Goal: Transaction & Acquisition: Purchase product/service

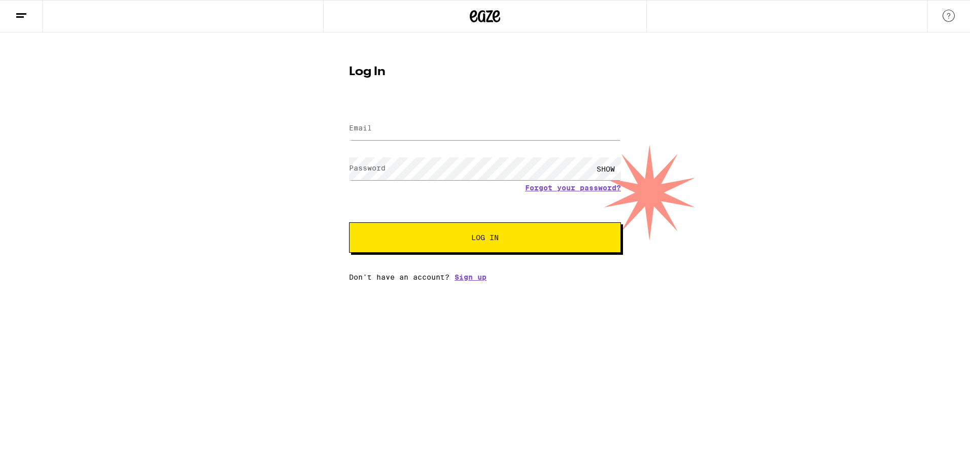
type input "[EMAIL_ADDRESS][DOMAIN_NAME]"
click at [349, 222] on button "Log In" at bounding box center [485, 237] width 272 height 30
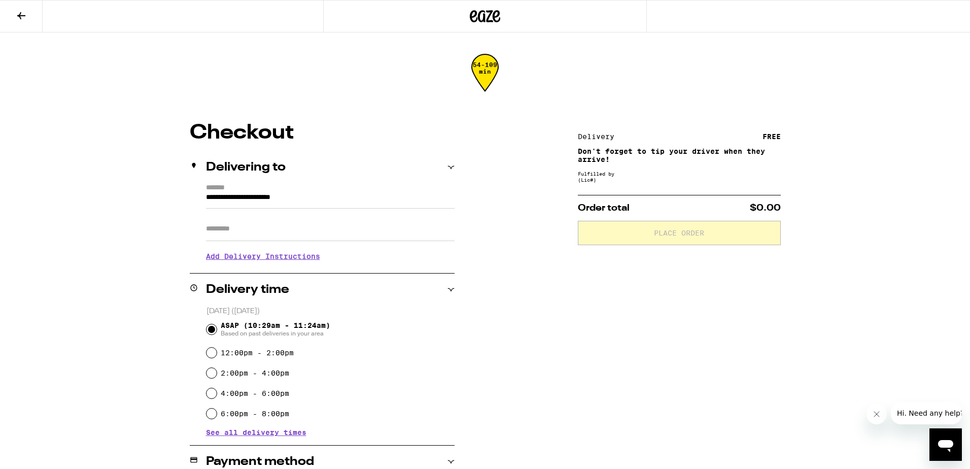
type input "**********"
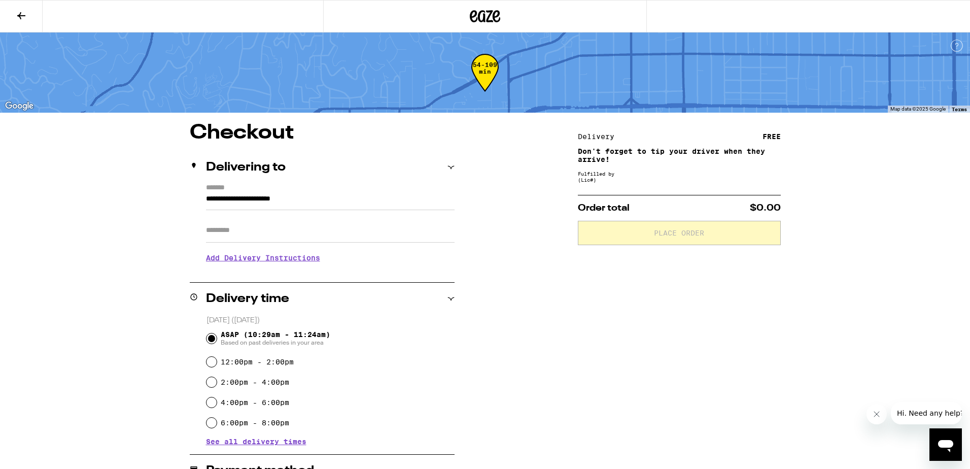
click at [543, 231] on div "**********" at bounding box center [485, 368] width 730 height 491
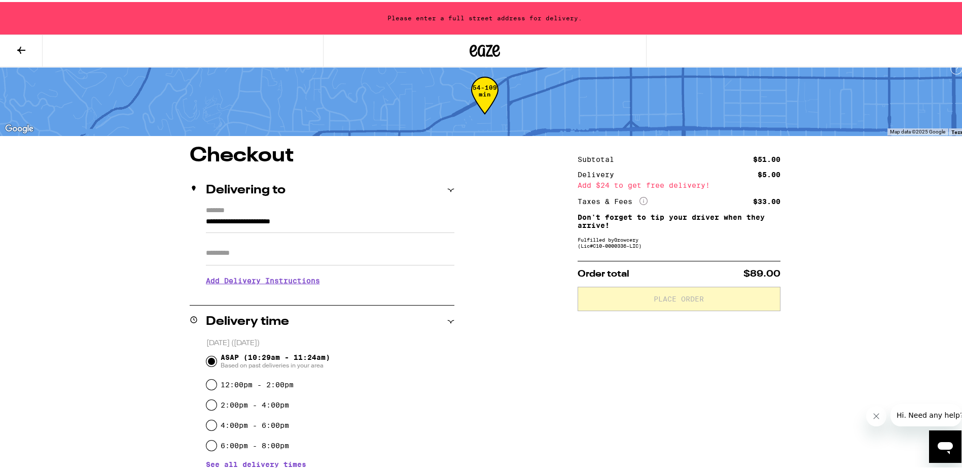
click at [206, 219] on input "**********" at bounding box center [330, 221] width 248 height 17
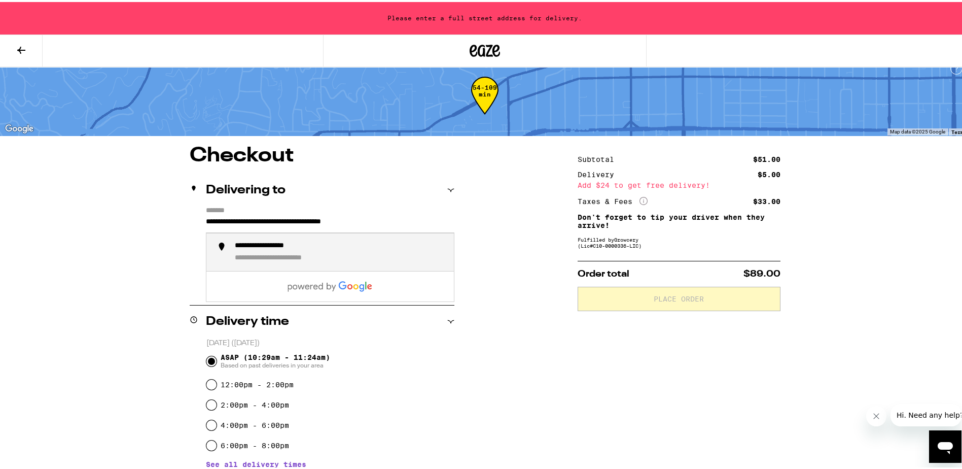
click at [253, 269] on li "**********" at bounding box center [329, 250] width 247 height 38
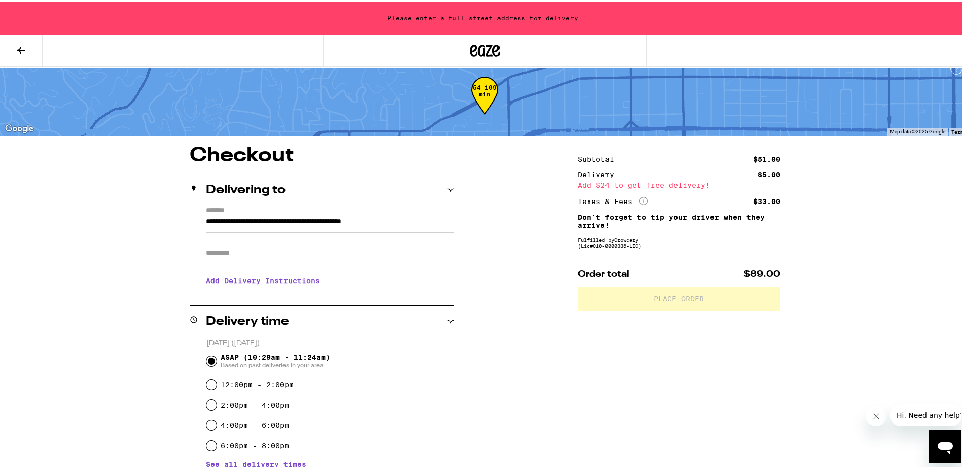
type input "**********"
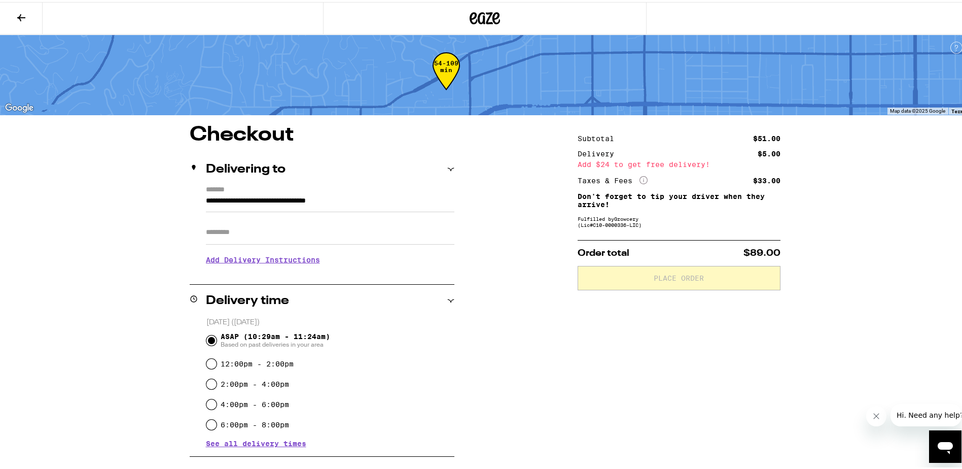
click at [251, 258] on h3 "Add Delivery Instructions" at bounding box center [330, 257] width 248 height 23
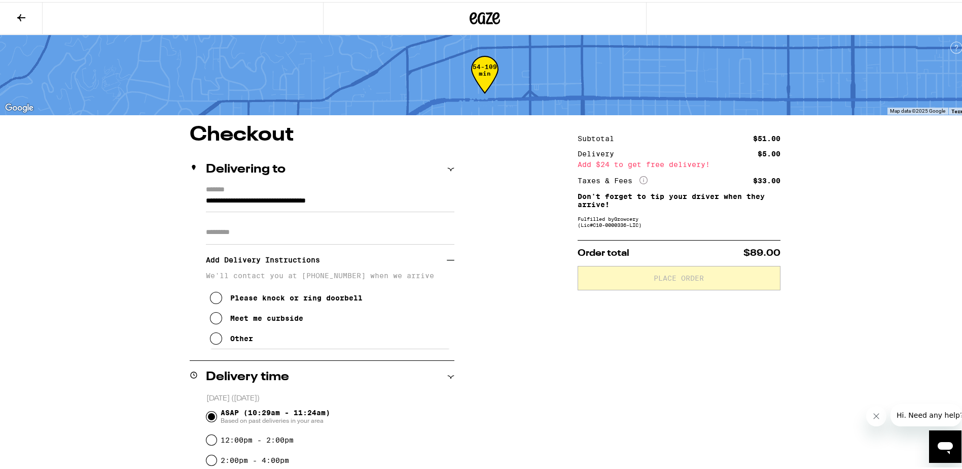
click at [251, 232] on input "Apt/Suite" at bounding box center [330, 230] width 248 height 24
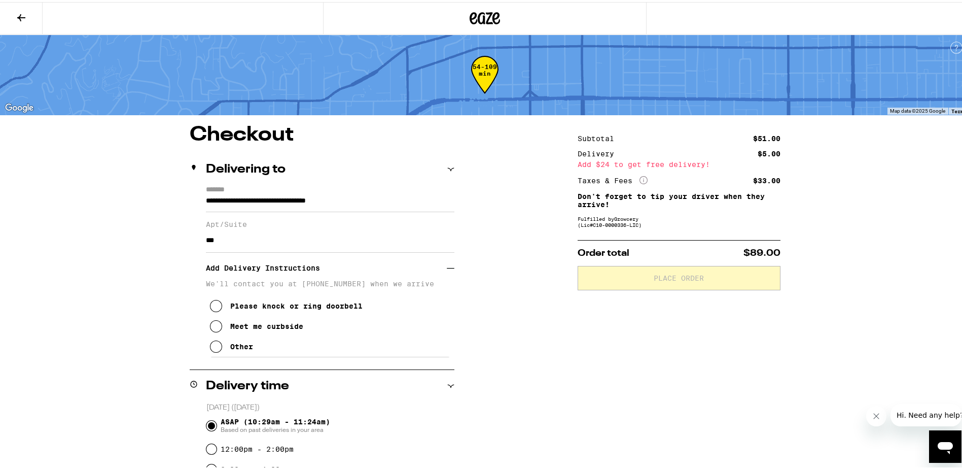
type input "***"
click at [211, 350] on icon at bounding box center [216, 344] width 12 height 12
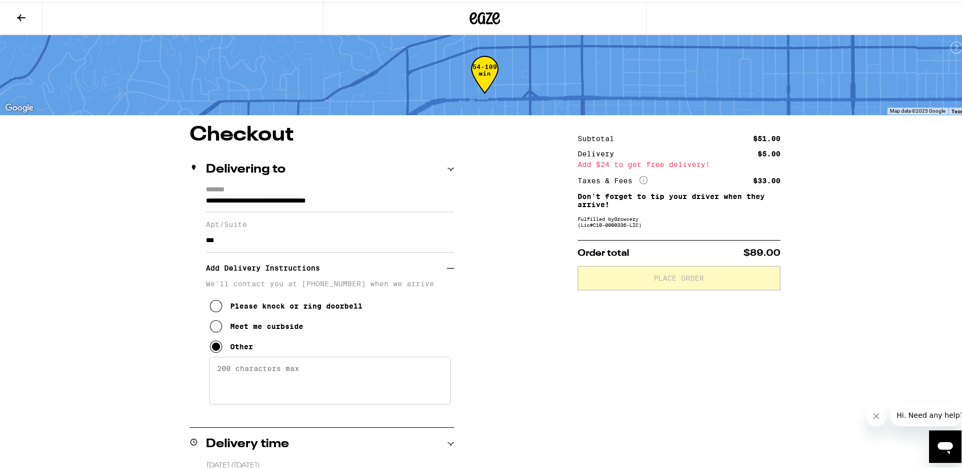
click at [235, 377] on textarea "Enter any other delivery instructions you want driver to know" at bounding box center [329, 378] width 241 height 48
type textarea "press "879#" to be buzzed in"
click at [106, 328] on div "**********" at bounding box center [485, 447] width 970 height 895
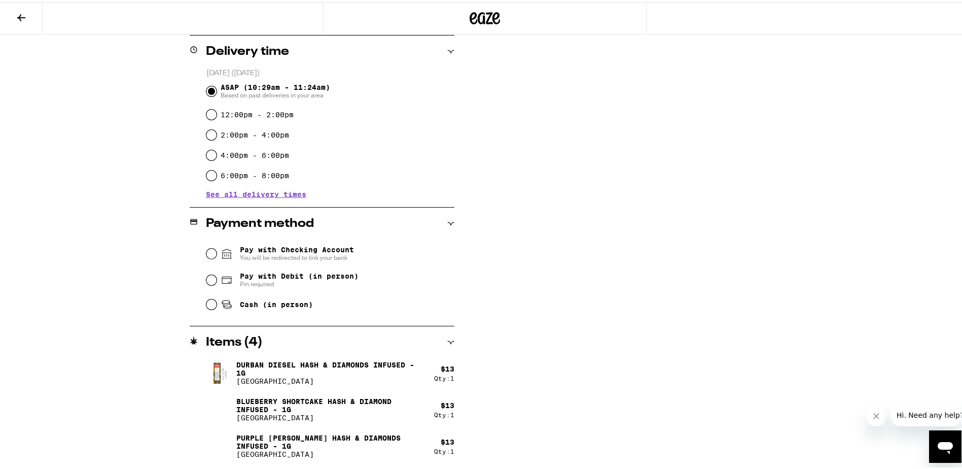
scroll to position [406, 0]
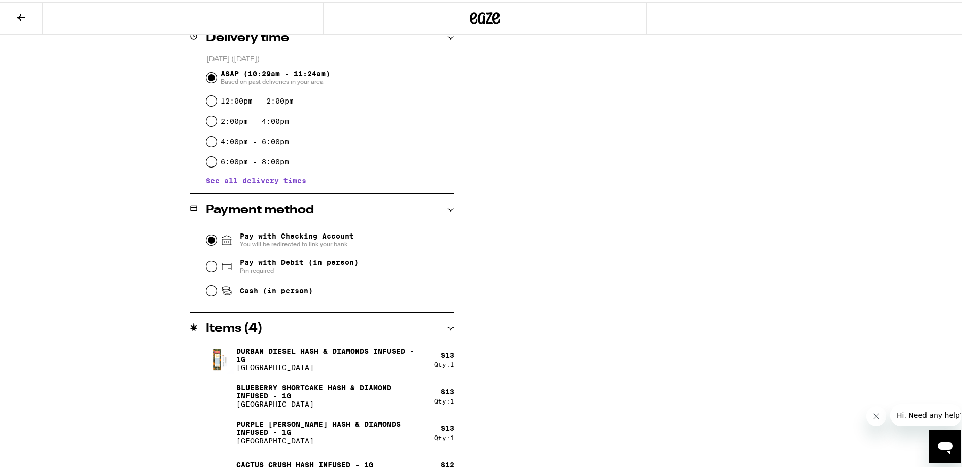
click at [206, 240] on input "Pay with Checking Account You will be redirected to link your bank" at bounding box center [211, 238] width 10 height 10
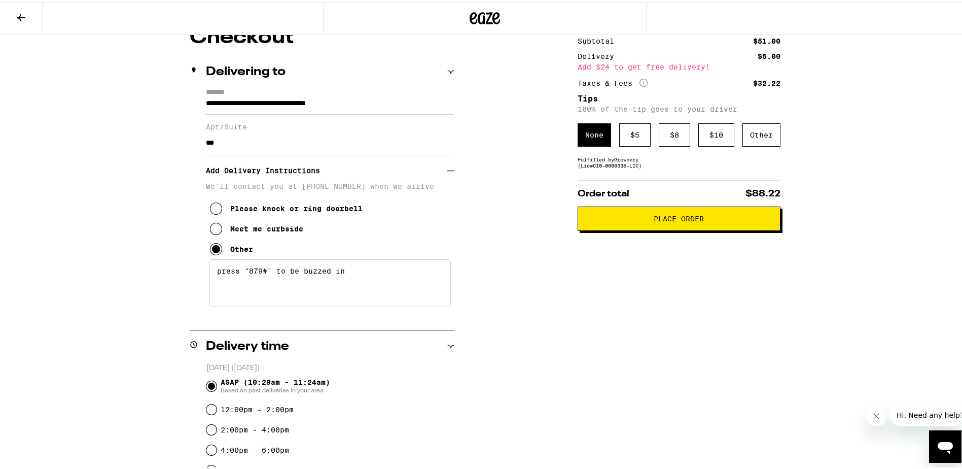
scroll to position [53, 0]
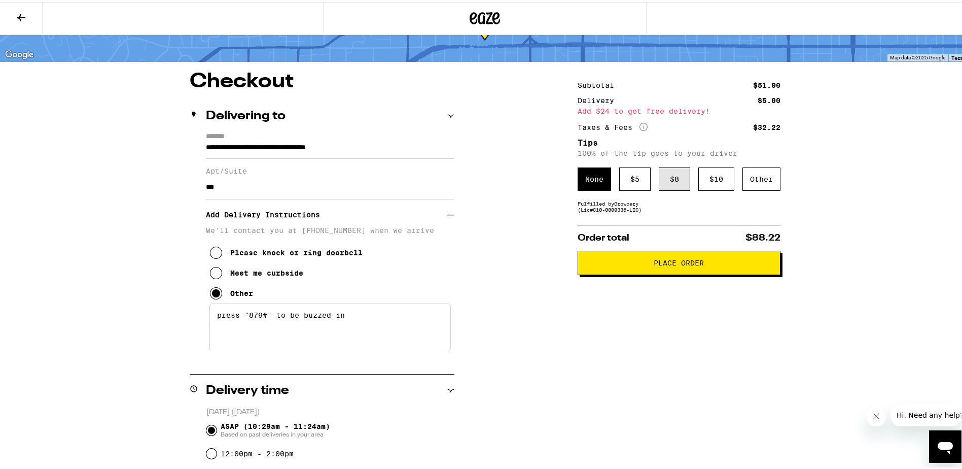
click at [674, 179] on div "$ 8" at bounding box center [674, 176] width 31 height 23
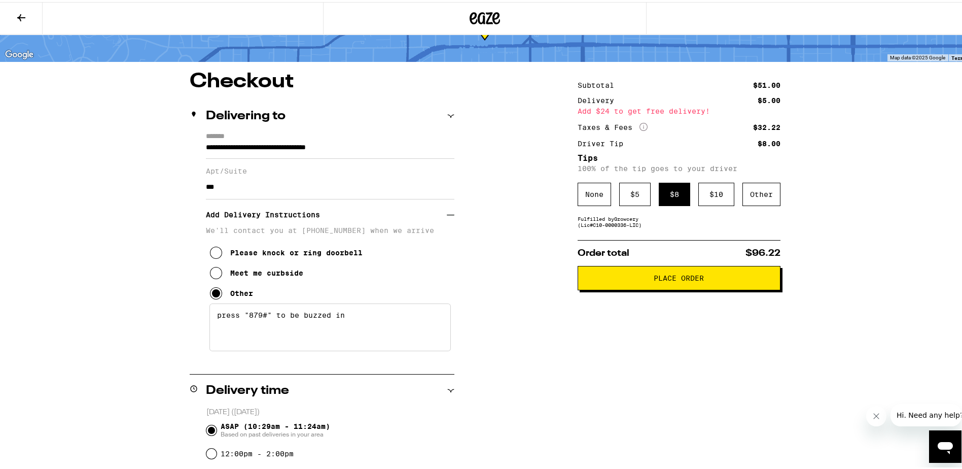
click at [657, 277] on span "Place Order" at bounding box center [679, 275] width 50 height 7
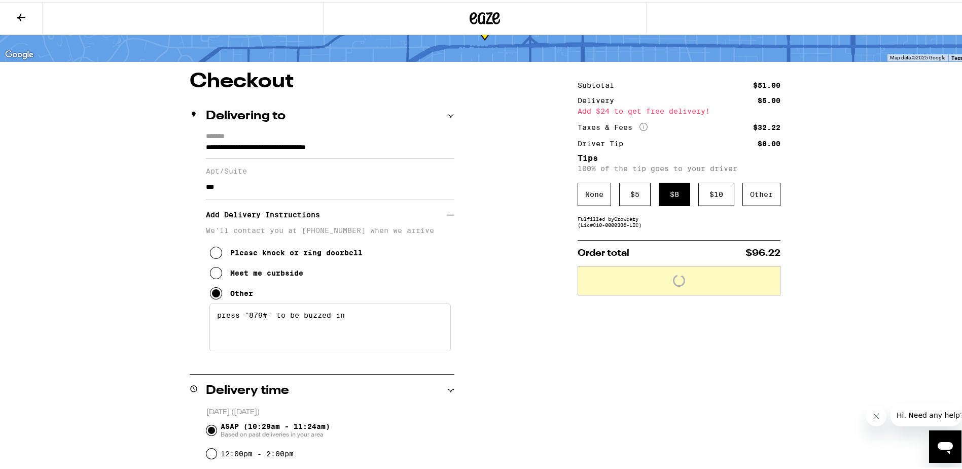
scroll to position [86, 0]
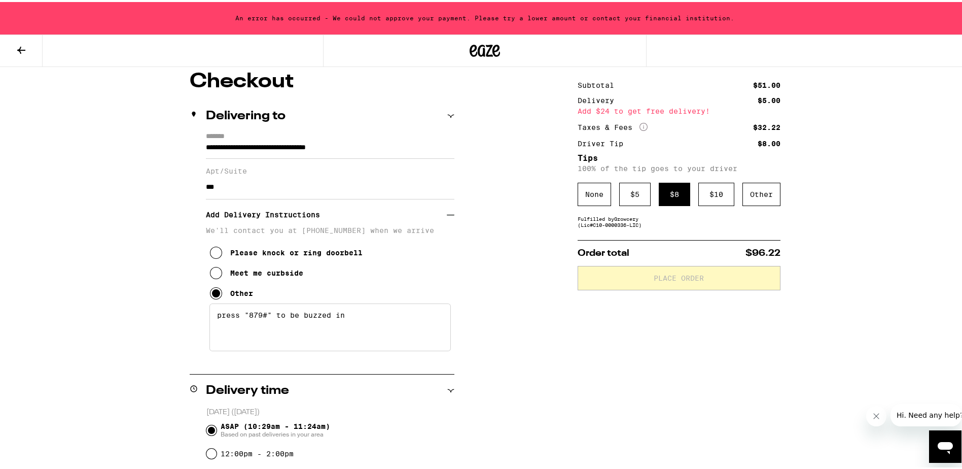
click at [109, 216] on div "**********" at bounding box center [485, 394] width 970 height 960
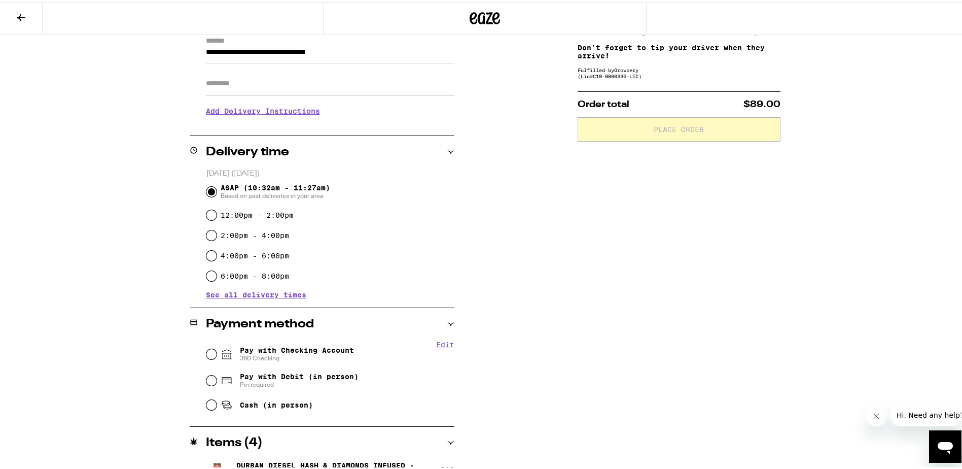
scroll to position [152, 0]
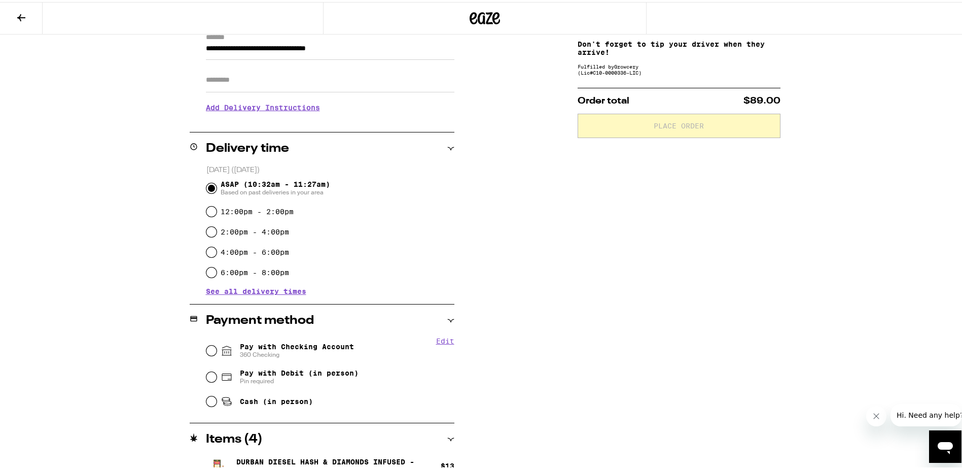
click at [213, 71] on input "Apt/Suite" at bounding box center [330, 78] width 248 height 24
type input "***"
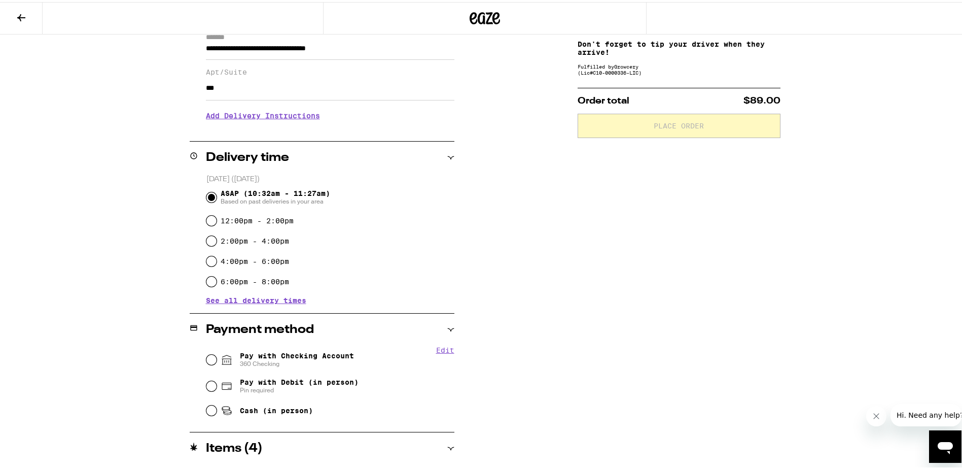
click at [223, 118] on h3 "Add Delivery Instructions" at bounding box center [330, 113] width 248 height 23
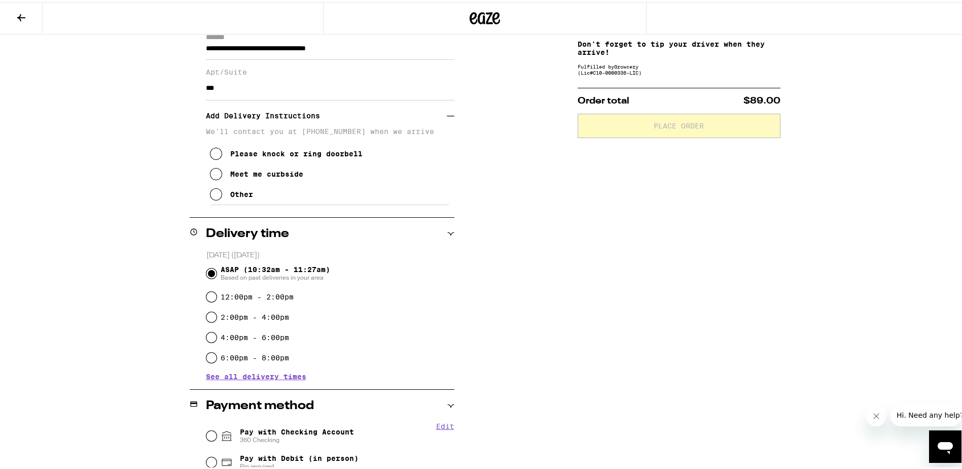
click at [220, 199] on button "Other" at bounding box center [231, 192] width 43 height 20
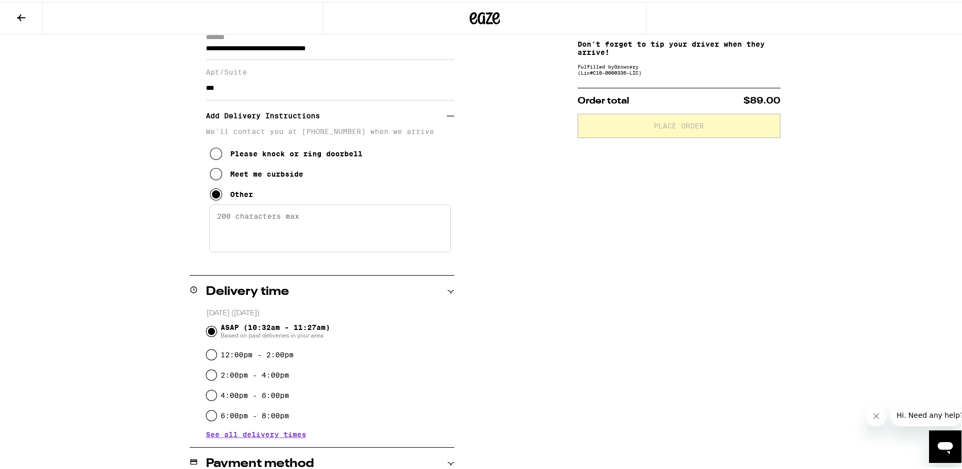
click at [226, 226] on textarea "Enter any other delivery instructions you want driver to know" at bounding box center [329, 226] width 241 height 48
type textarea "press "879#" to be buzzed in"
click at [137, 246] on div "**********" at bounding box center [485, 357] width 730 height 772
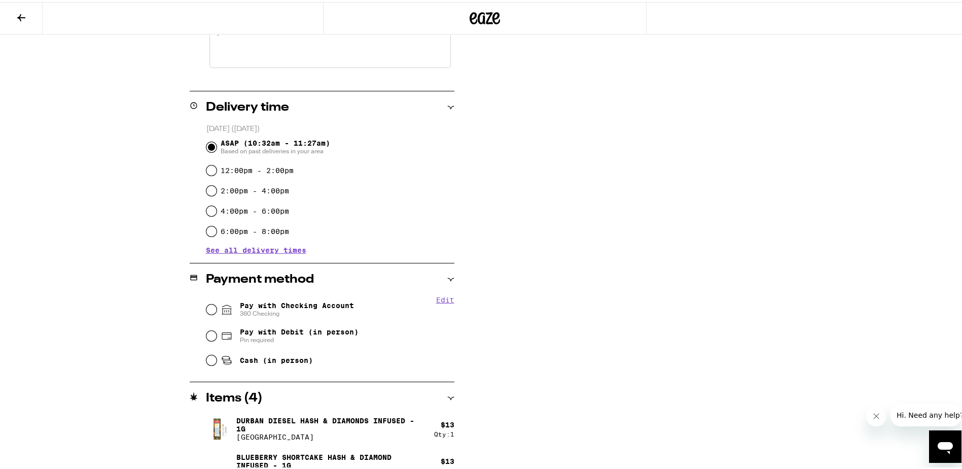
scroll to position [355, 0]
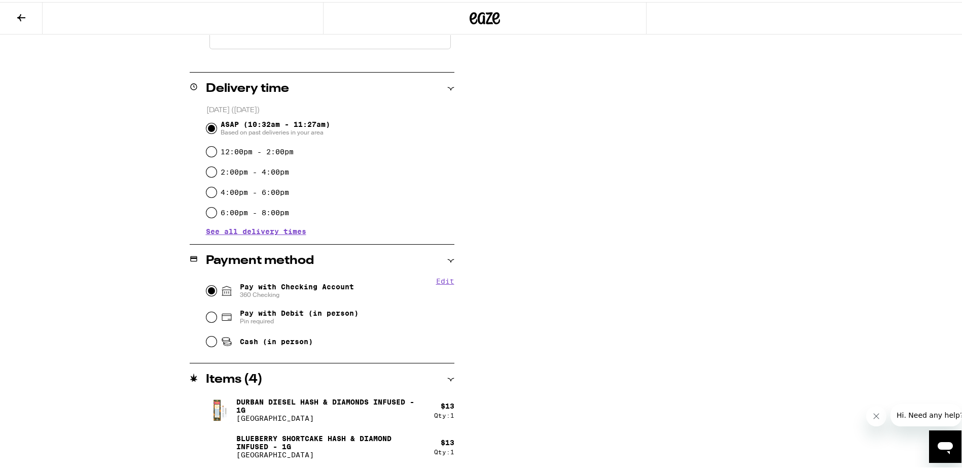
click at [210, 292] on input "Pay with Checking Account 360 Checking" at bounding box center [211, 288] width 10 height 10
radio input "true"
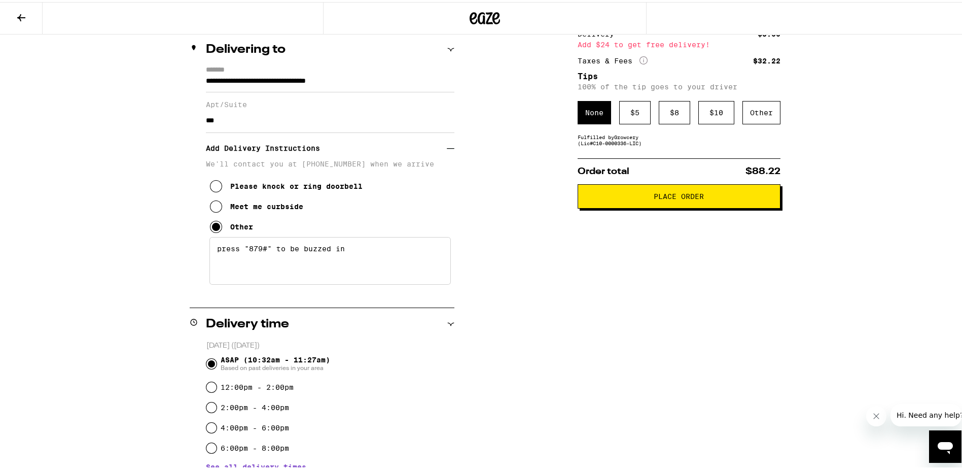
scroll to position [53, 0]
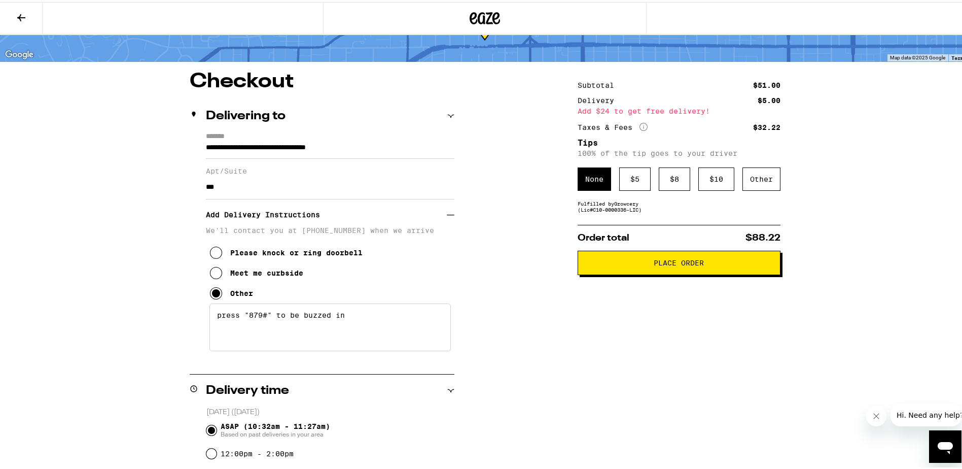
click at [662, 165] on div "Subtotal $51.00 Delivery $5.00 Add $24 to get free delivery! Taxes & Fees More …" at bounding box center [679, 471] width 203 height 805
click at [664, 178] on div "$ 8" at bounding box center [674, 176] width 31 height 23
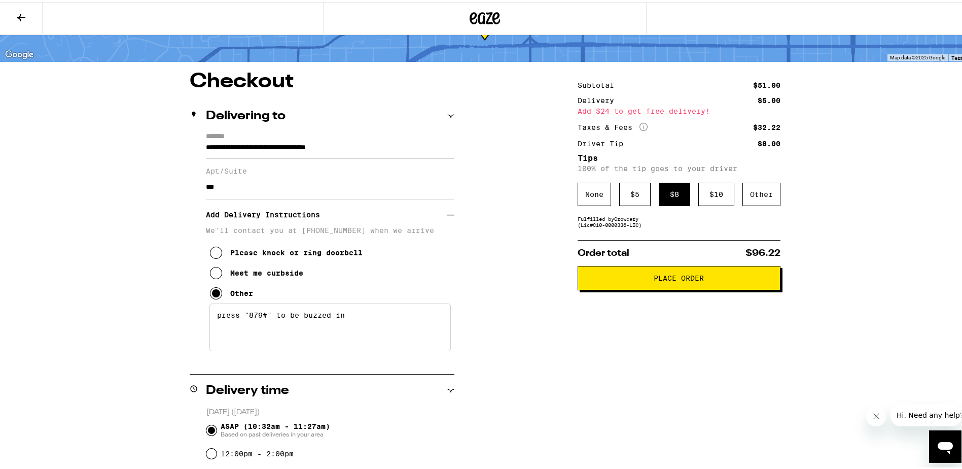
click at [672, 283] on button "Place Order" at bounding box center [679, 276] width 203 height 24
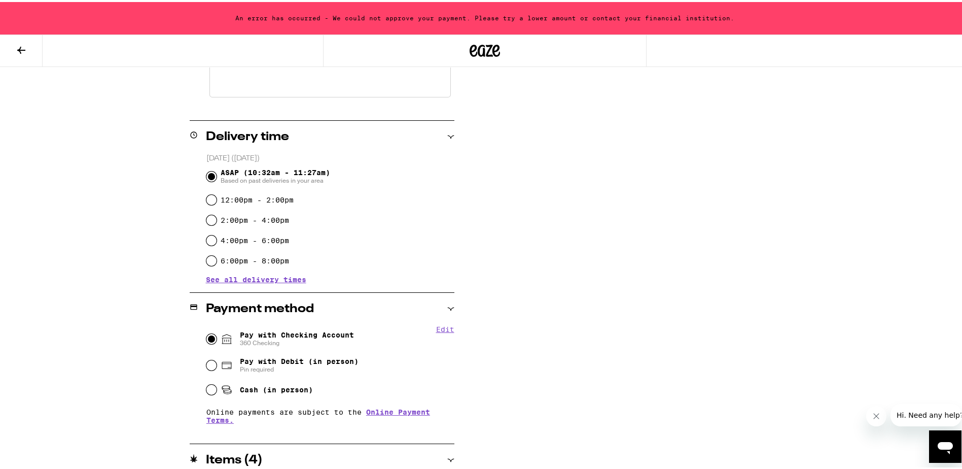
scroll to position [491, 0]
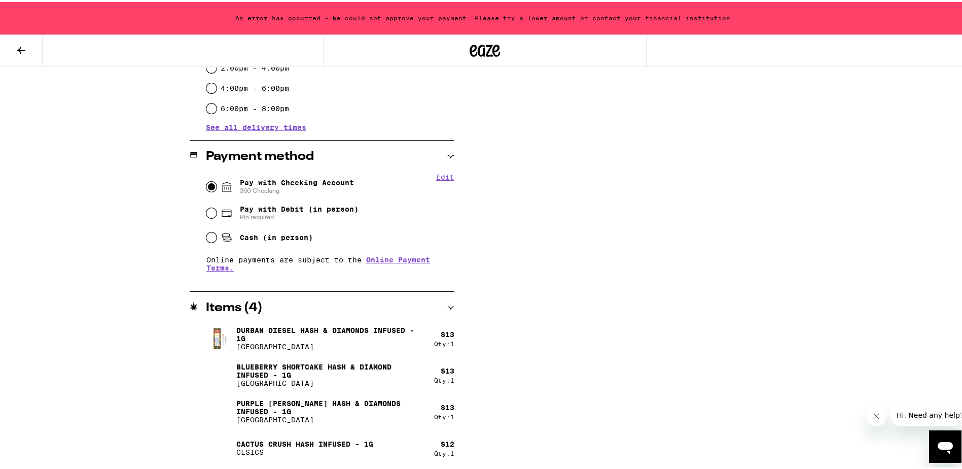
click at [447, 305] on icon at bounding box center [450, 305] width 7 height 7
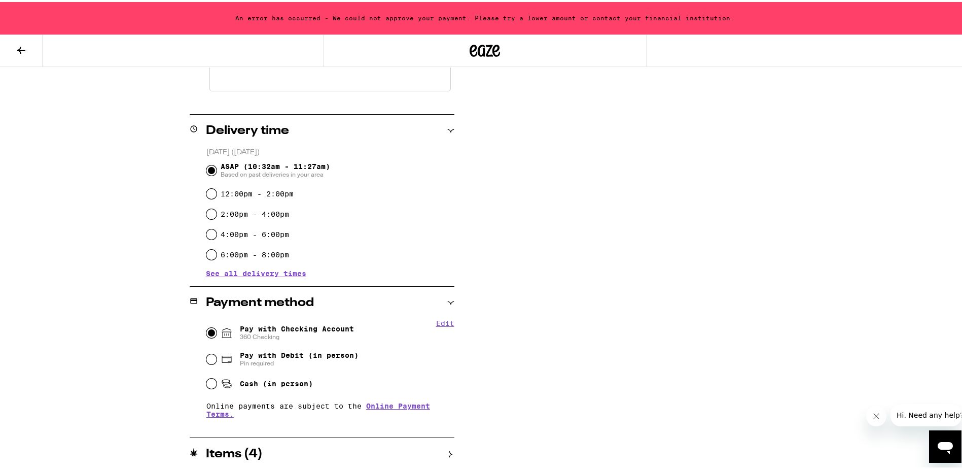
scroll to position [345, 0]
click at [447, 303] on icon at bounding box center [450, 300] width 7 height 7
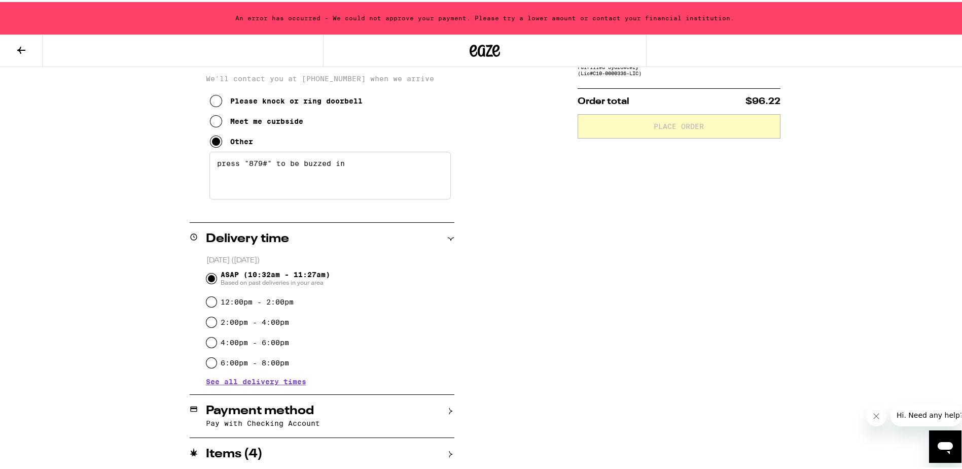
scroll to position [238, 0]
click at [448, 237] on icon at bounding box center [450, 236] width 7 height 7
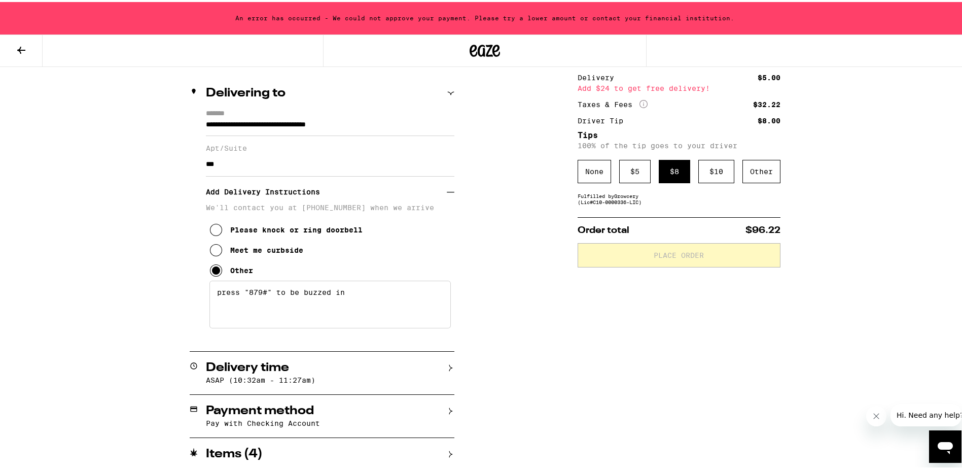
scroll to position [111, 0]
click at [447, 90] on icon at bounding box center [450, 91] width 7 height 3
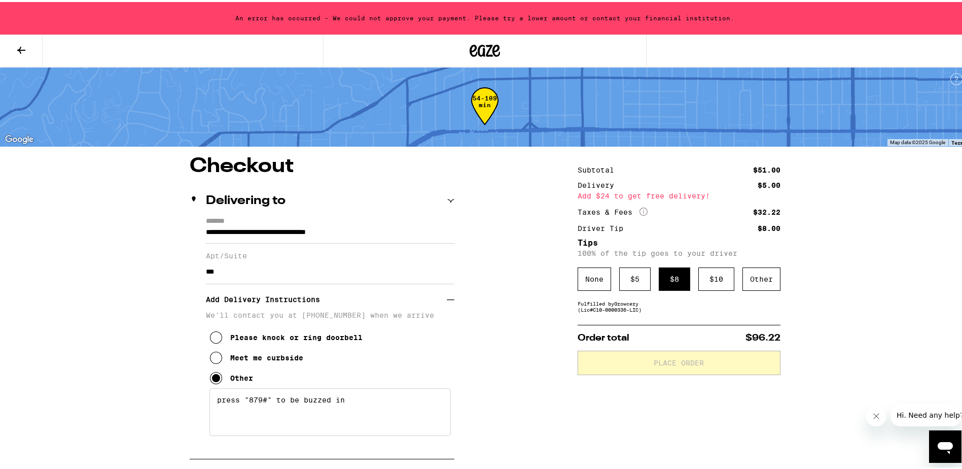
scroll to position [0, 0]
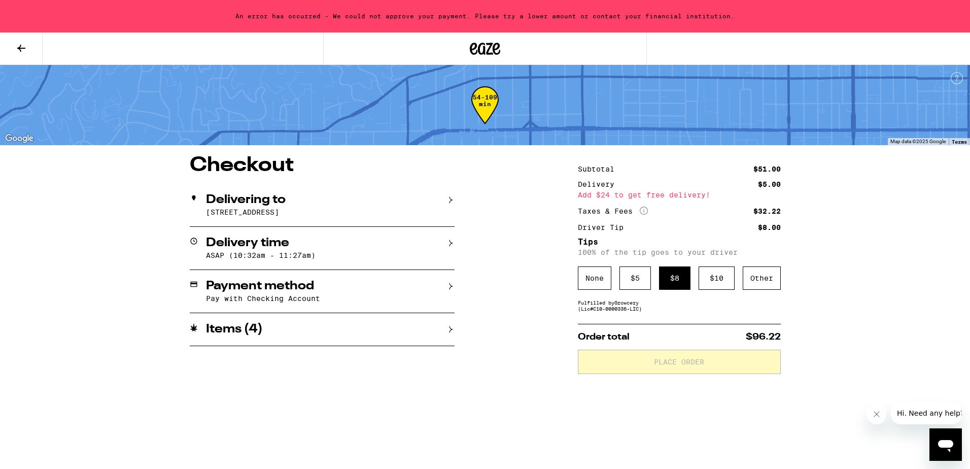
click at [451, 201] on icon at bounding box center [450, 199] width 7 height 7
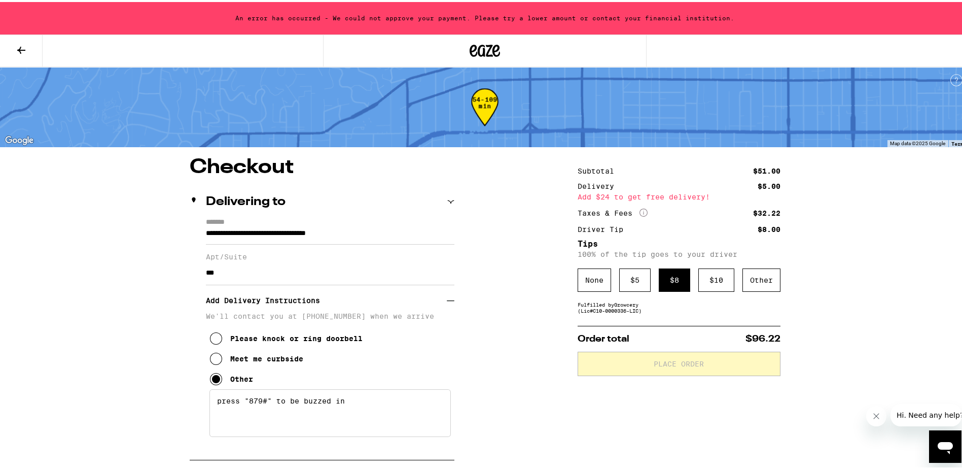
click at [447, 196] on icon at bounding box center [450, 199] width 7 height 7
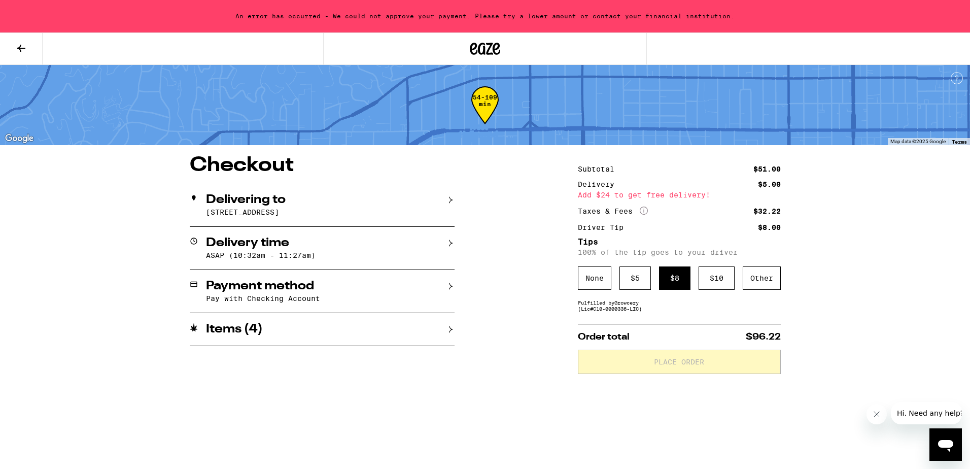
click at [449, 241] on icon at bounding box center [450, 243] width 3 height 7
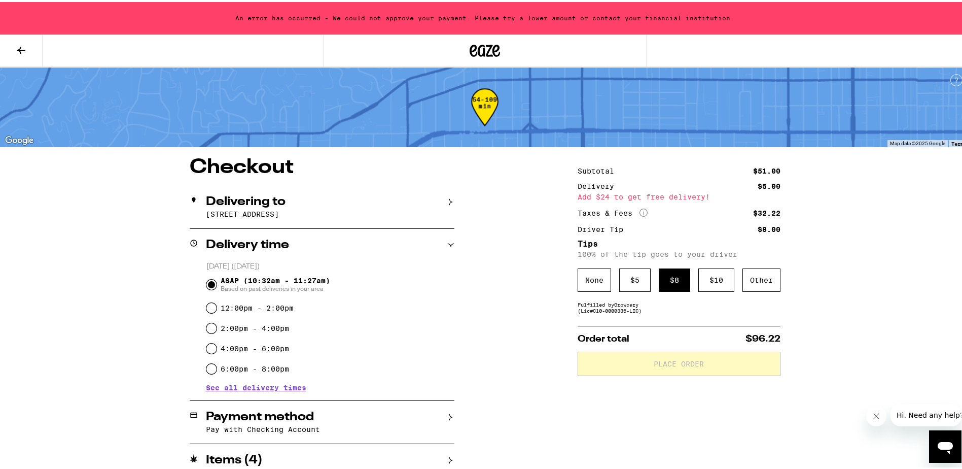
click at [447, 241] on icon at bounding box center [450, 242] width 7 height 7
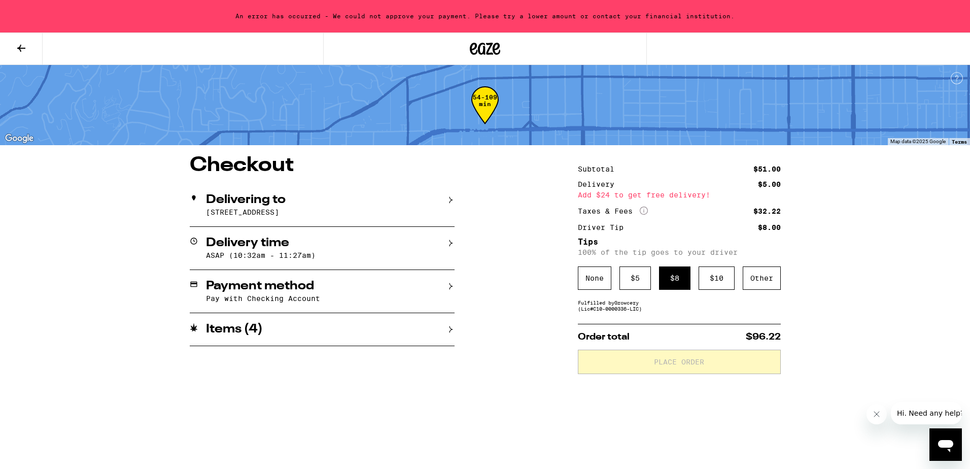
click at [447, 284] on div "Payment method" at bounding box center [322, 286] width 265 height 12
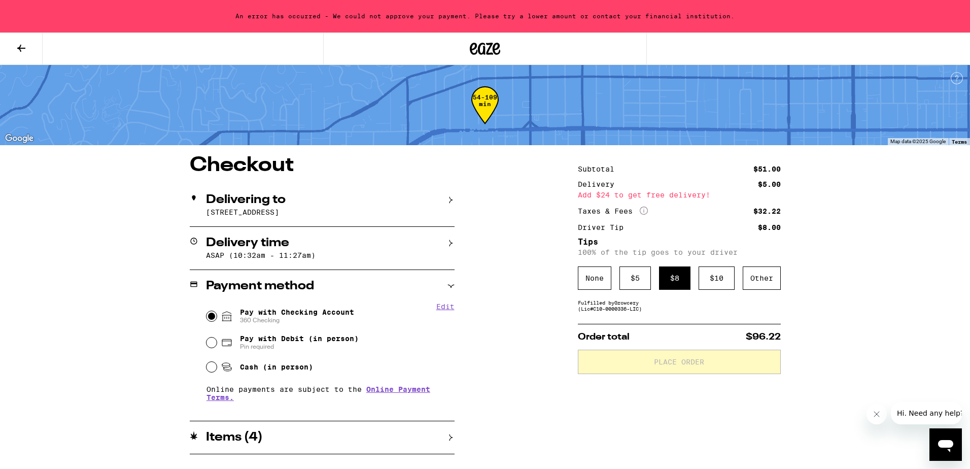
click at [447, 284] on div "Payment method" at bounding box center [322, 286] width 265 height 12
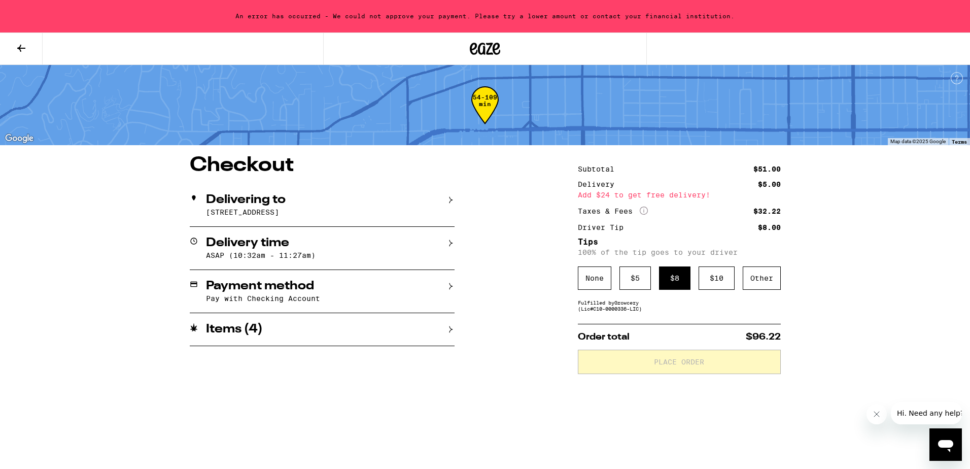
click at [451, 328] on div "Items ( 4 )" at bounding box center [322, 329] width 265 height 12
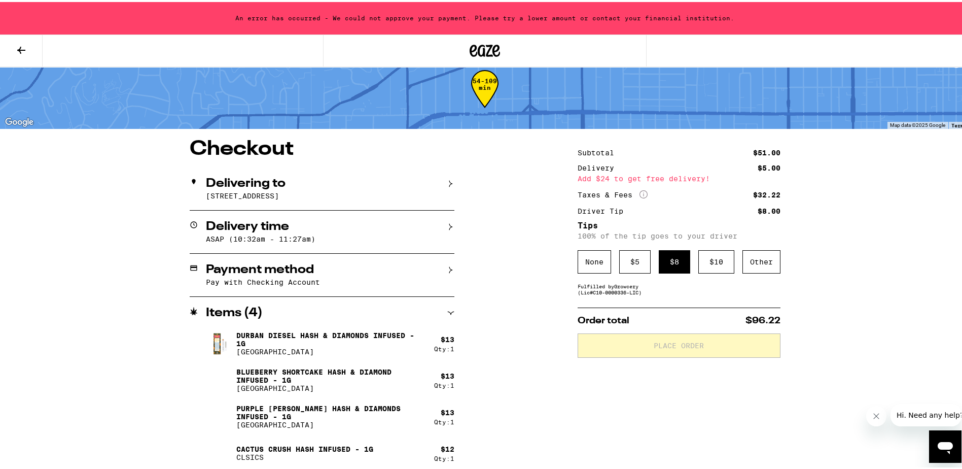
scroll to position [26, 0]
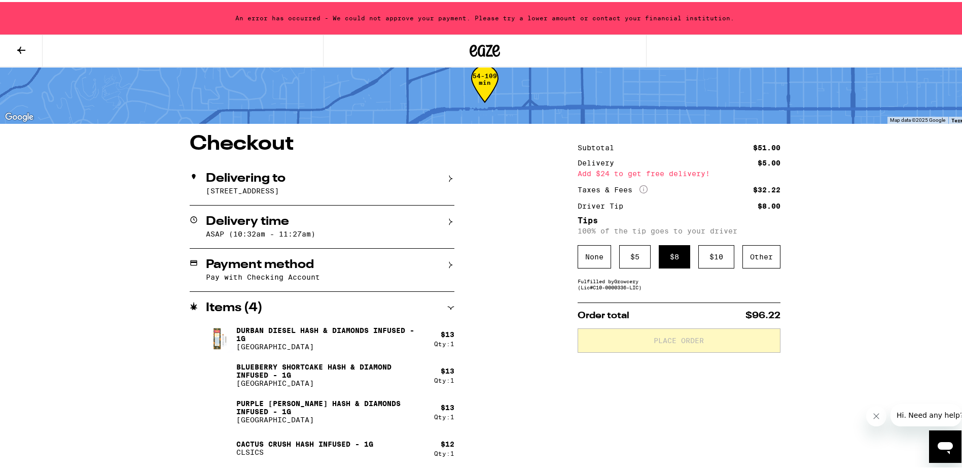
click at [447, 305] on icon at bounding box center [450, 305] width 7 height 7
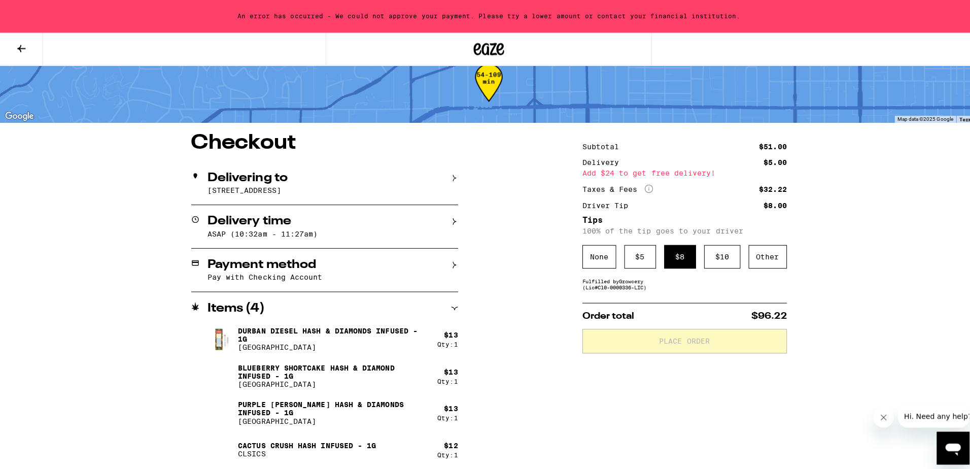
scroll to position [0, 0]
